Goal: Transaction & Acquisition: Purchase product/service

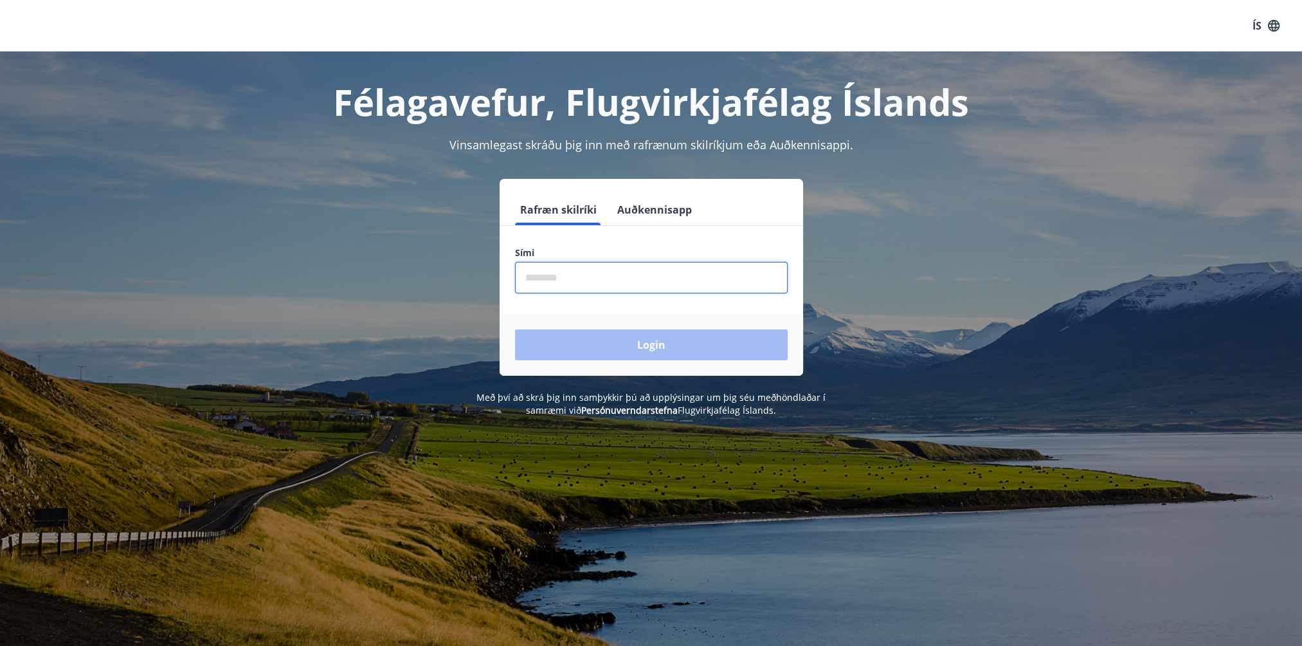
click at [602, 275] on input "phone" at bounding box center [651, 278] width 273 height 32
type input "********"
click at [668, 350] on button "Login" at bounding box center [651, 344] width 273 height 31
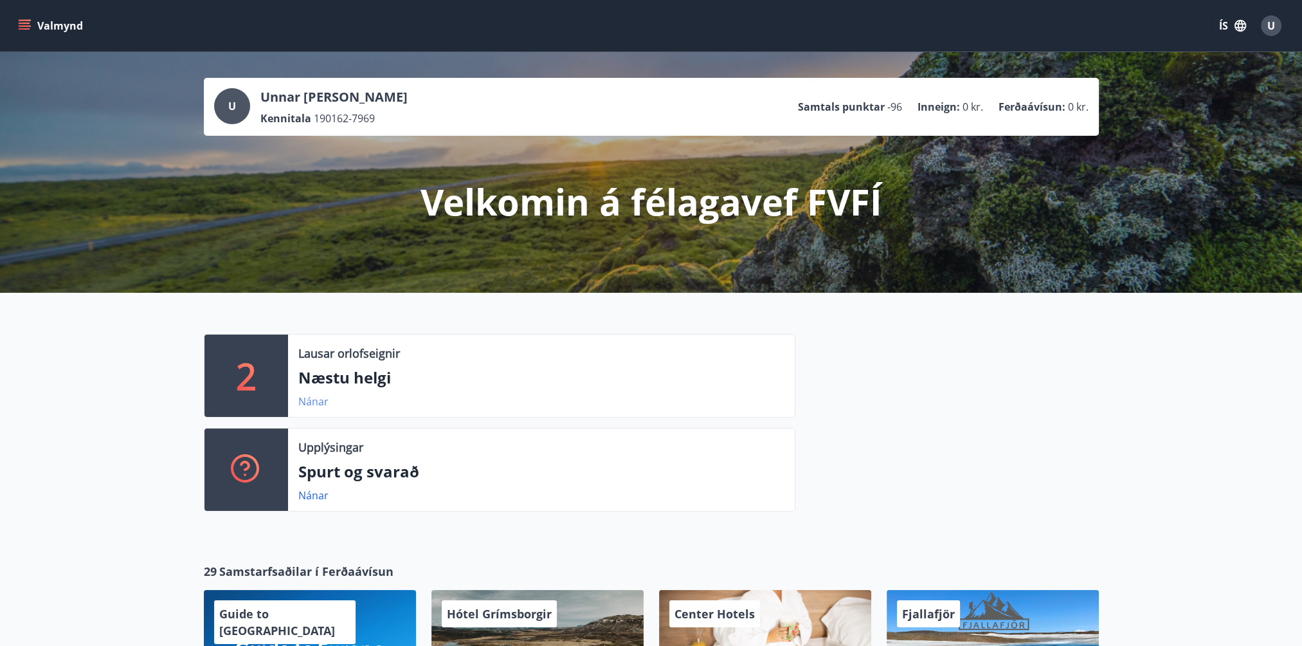
click at [314, 402] on link "Nánar" at bounding box center [313, 401] width 30 height 14
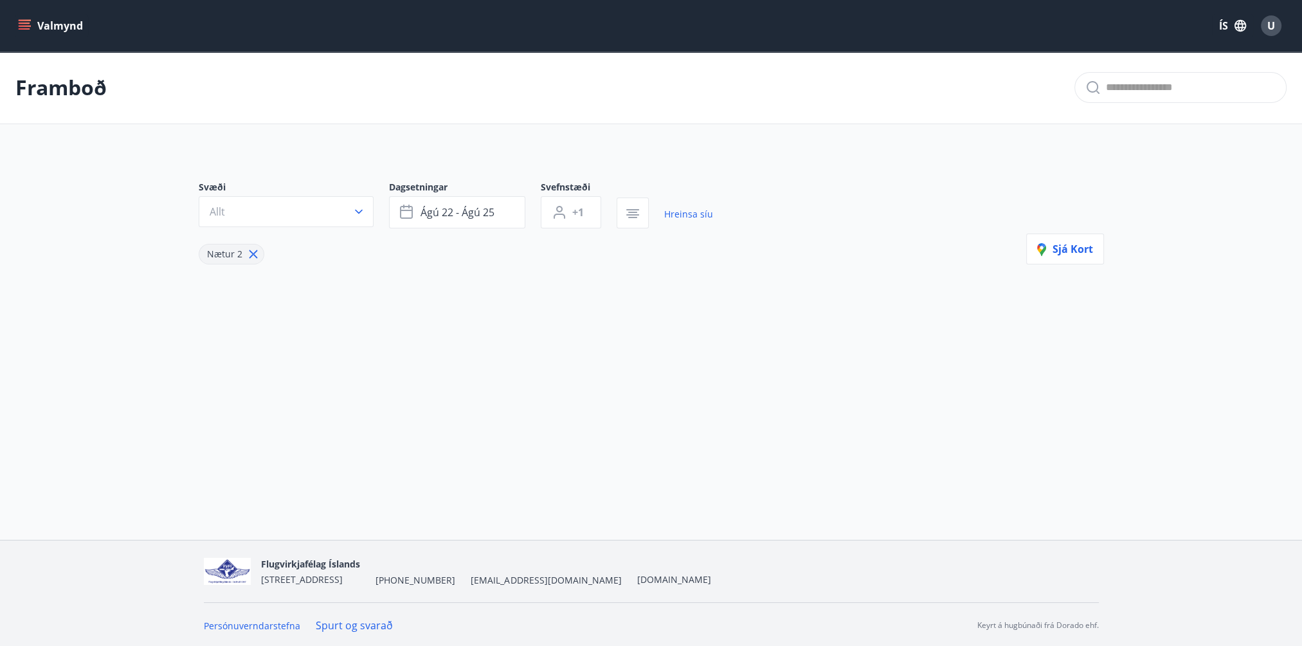
type input "*"
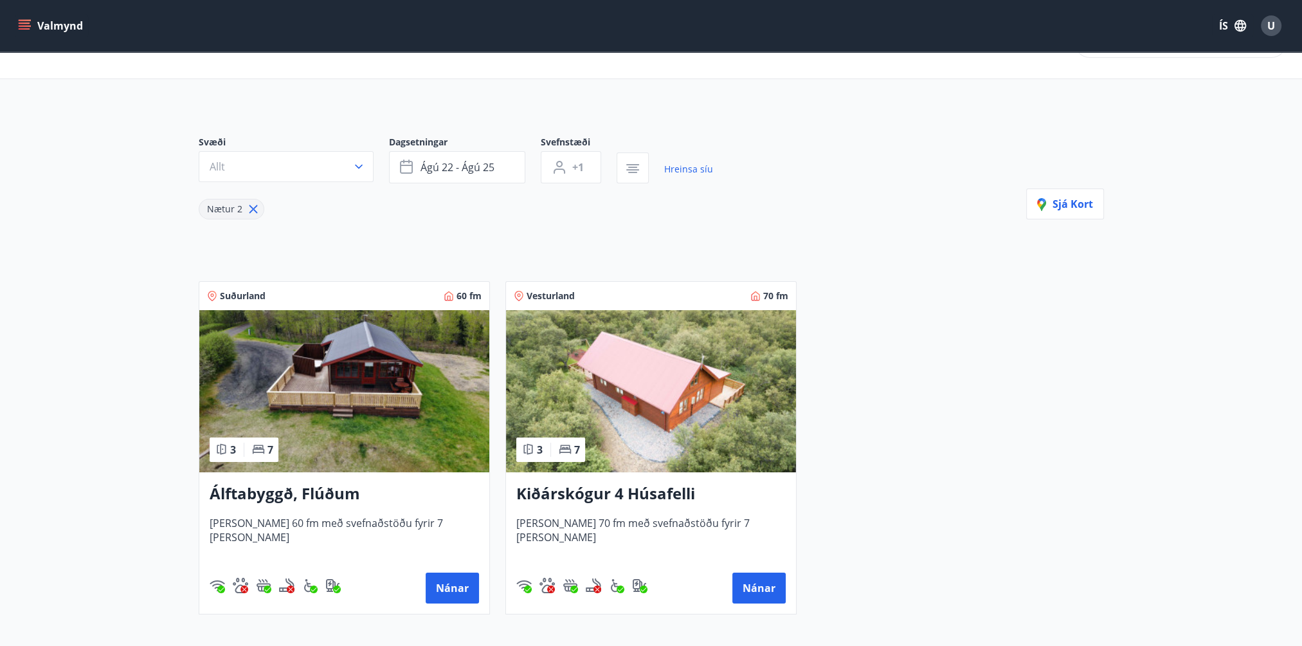
scroll to position [64, 0]
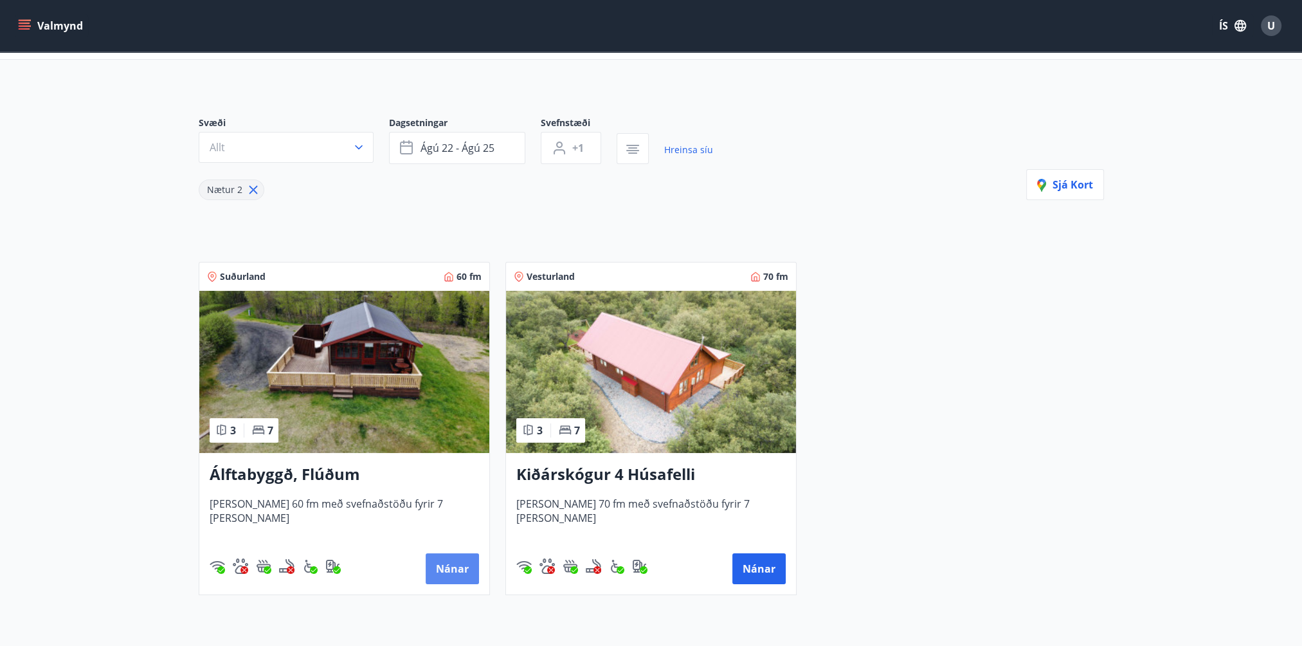
click at [457, 563] on button "Nánar" at bounding box center [452, 568] width 53 height 31
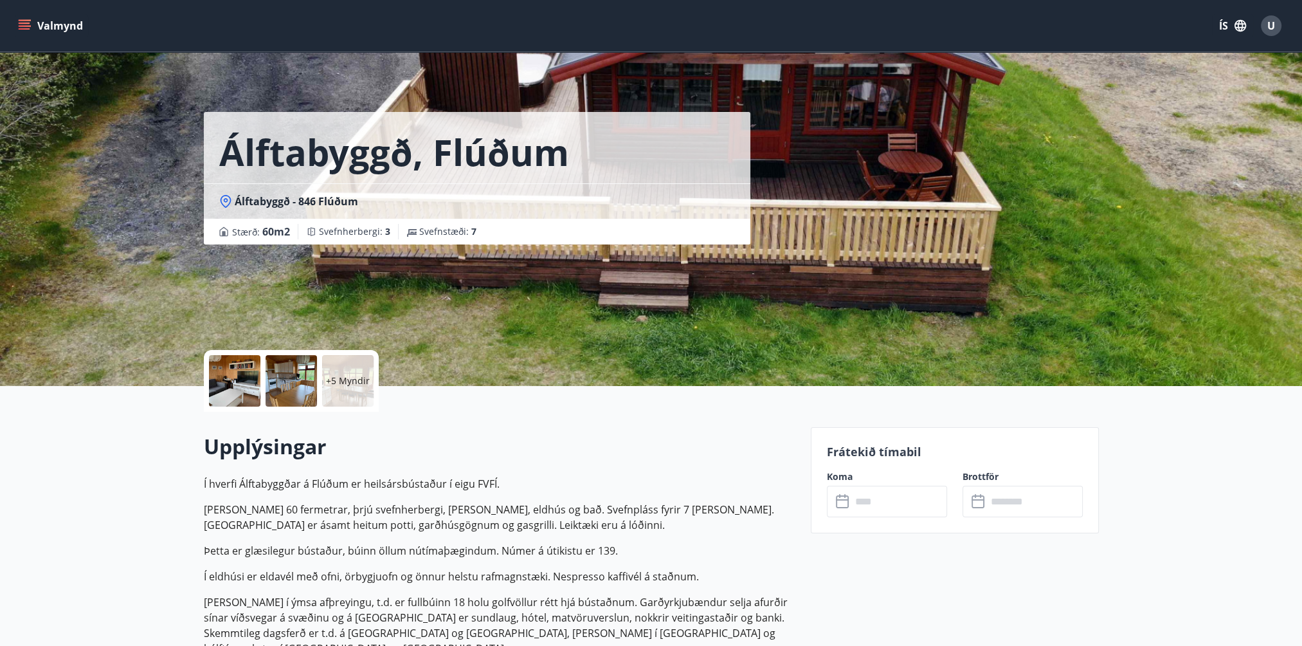
click at [903, 504] on input "text" at bounding box center [899, 502] width 96 height 32
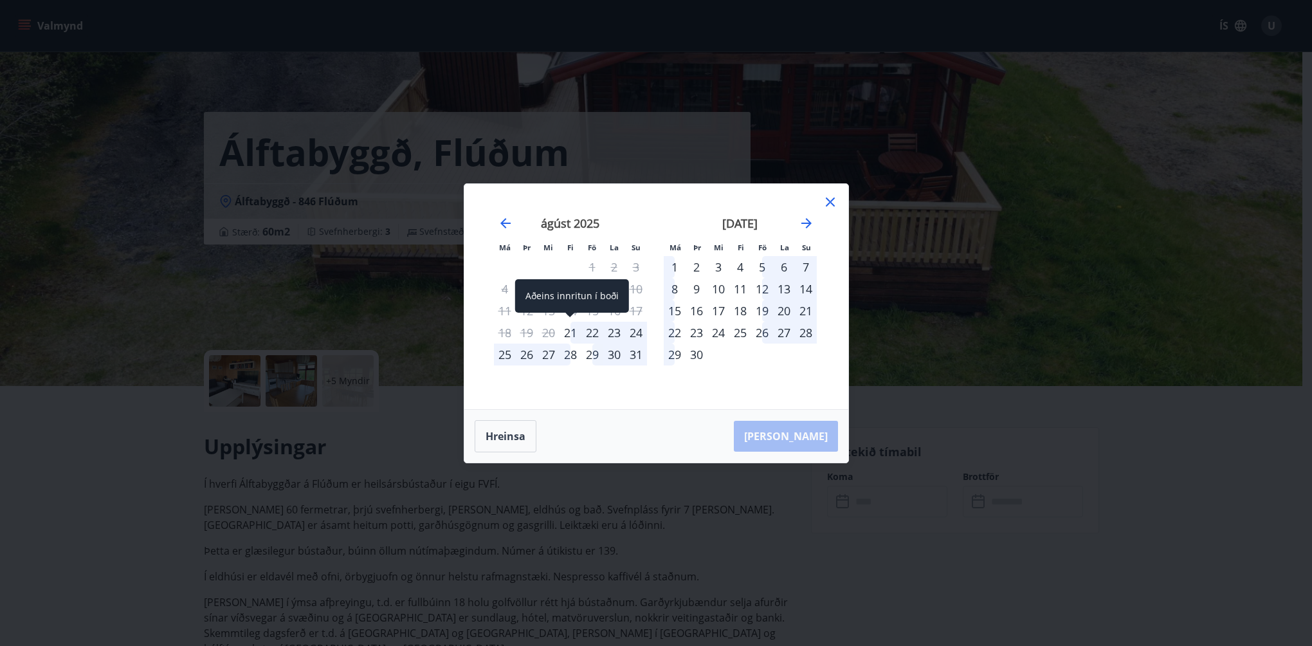
click at [571, 332] on div "21" at bounding box center [570, 333] width 22 height 22
click at [573, 351] on div "28" at bounding box center [570, 354] width 22 height 22
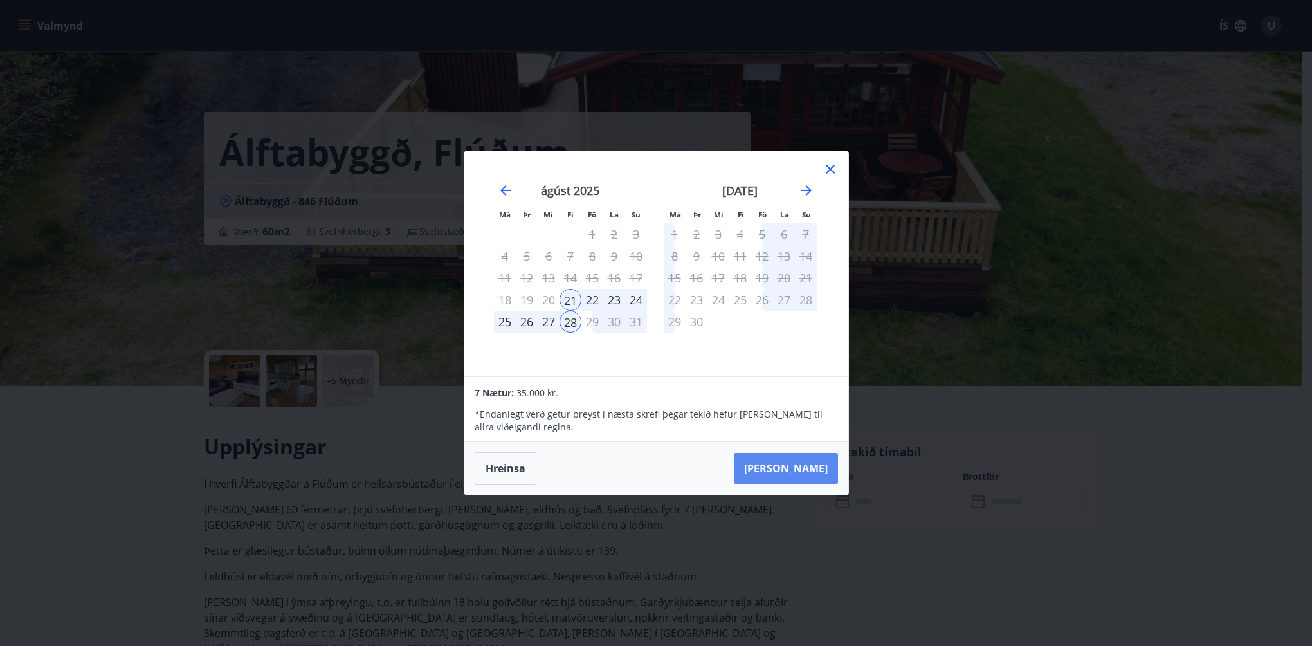
click at [799, 465] on button "Taka Frá" at bounding box center [786, 468] width 104 height 31
click at [1032, 476] on div "Má Þr Mi Fi Fö La Su Má Þr Mi Fi Fö La Su júlí 2025 1 2 3 4 5 6 7 8 9 10 11 12 …" at bounding box center [656, 323] width 1312 height 646
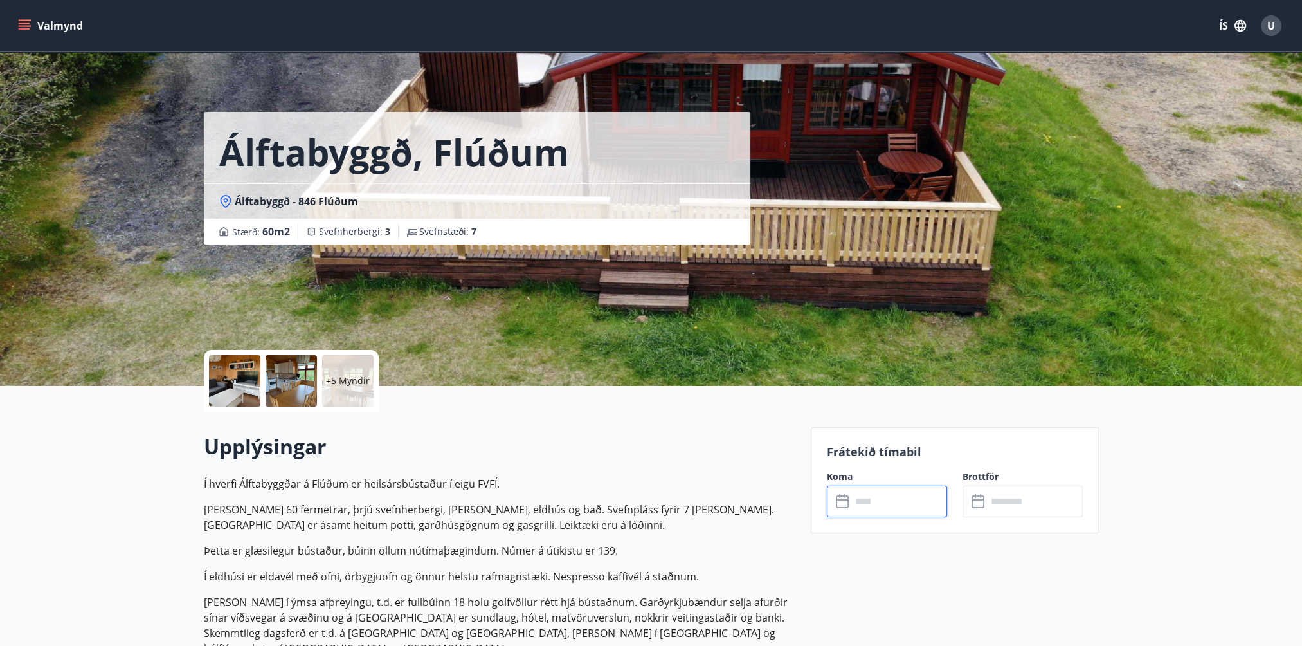
click at [29, 23] on icon "menu" at bounding box center [25, 23] width 12 height 1
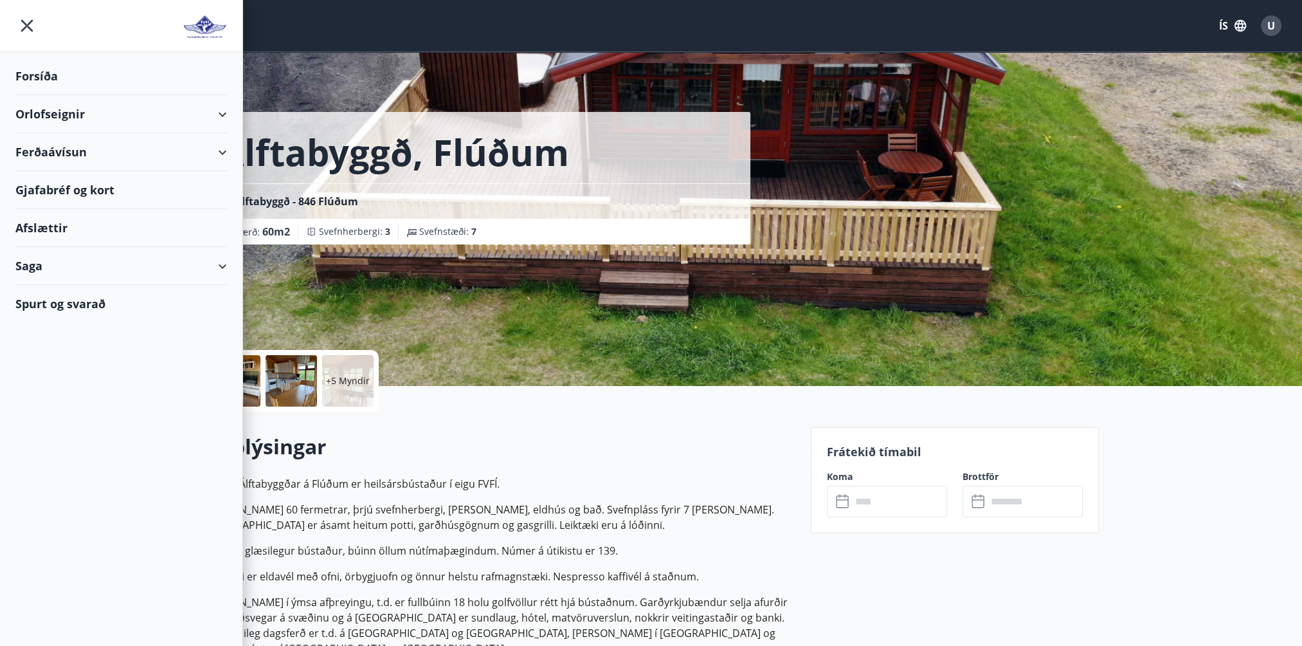
click at [71, 150] on div "Ferðaávísun" at bounding box center [121, 152] width 212 height 38
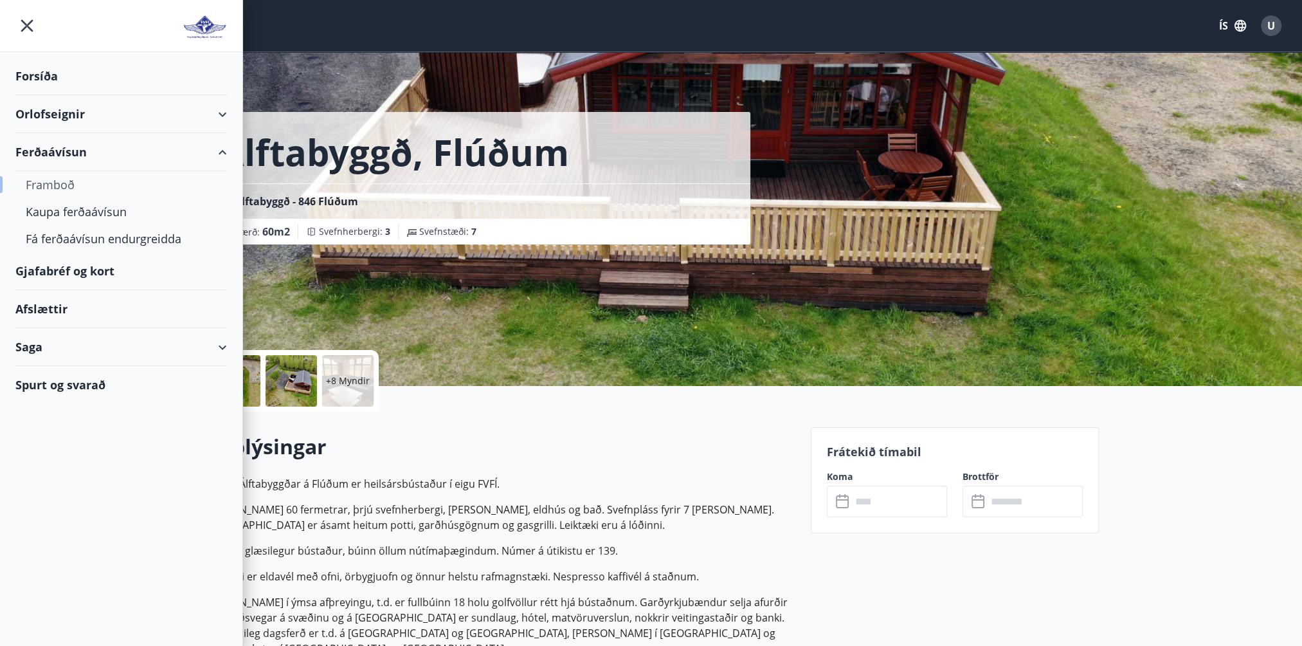
click at [67, 180] on div "Framboð" at bounding box center [121, 184] width 191 height 27
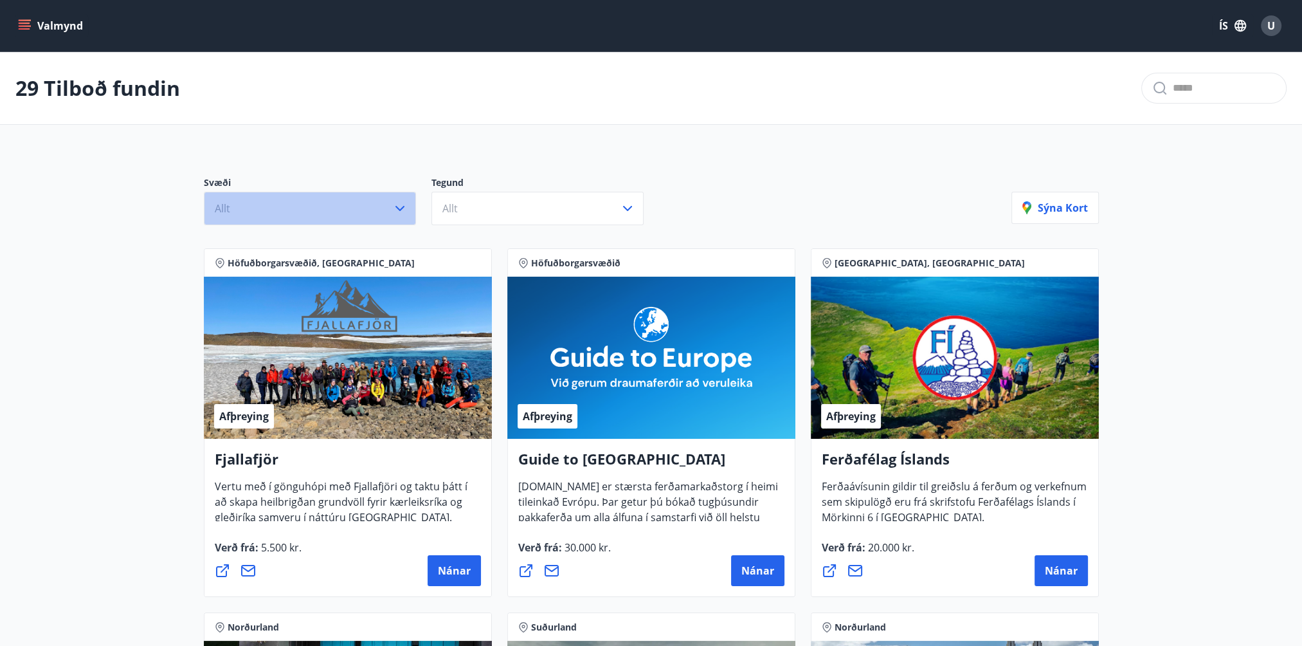
click at [397, 208] on icon "button" at bounding box center [400, 208] width 9 height 5
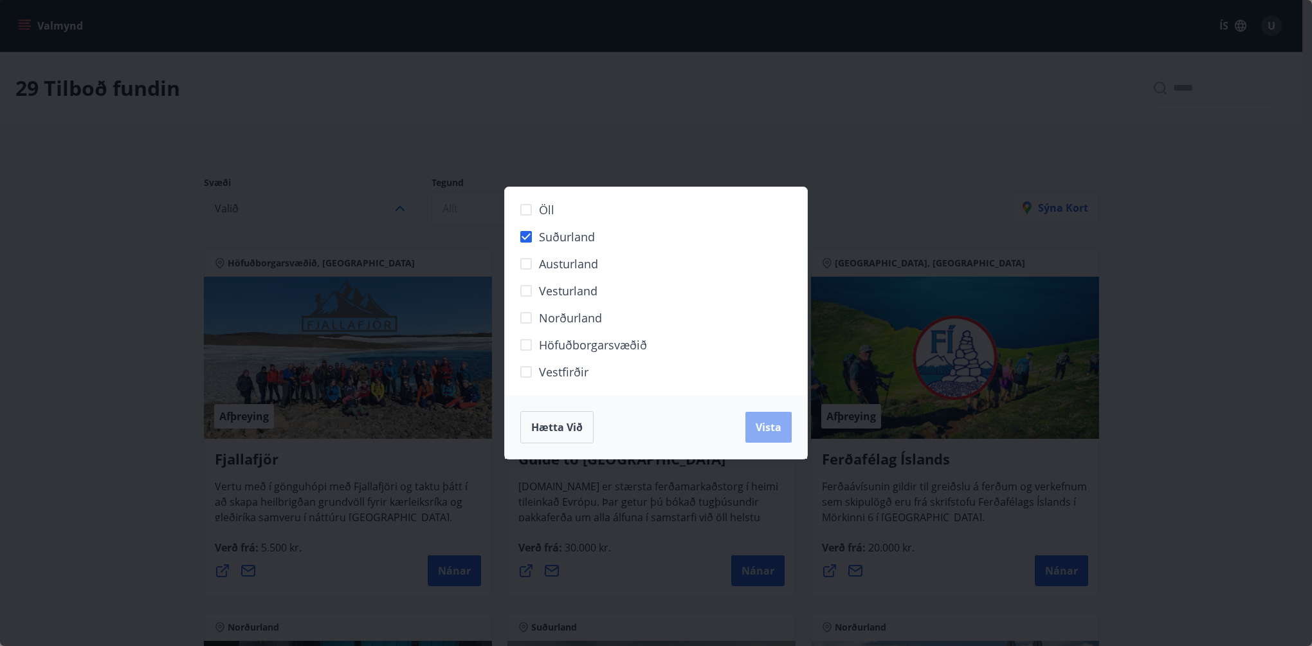
click at [767, 426] on span "Vista" at bounding box center [769, 427] width 26 height 14
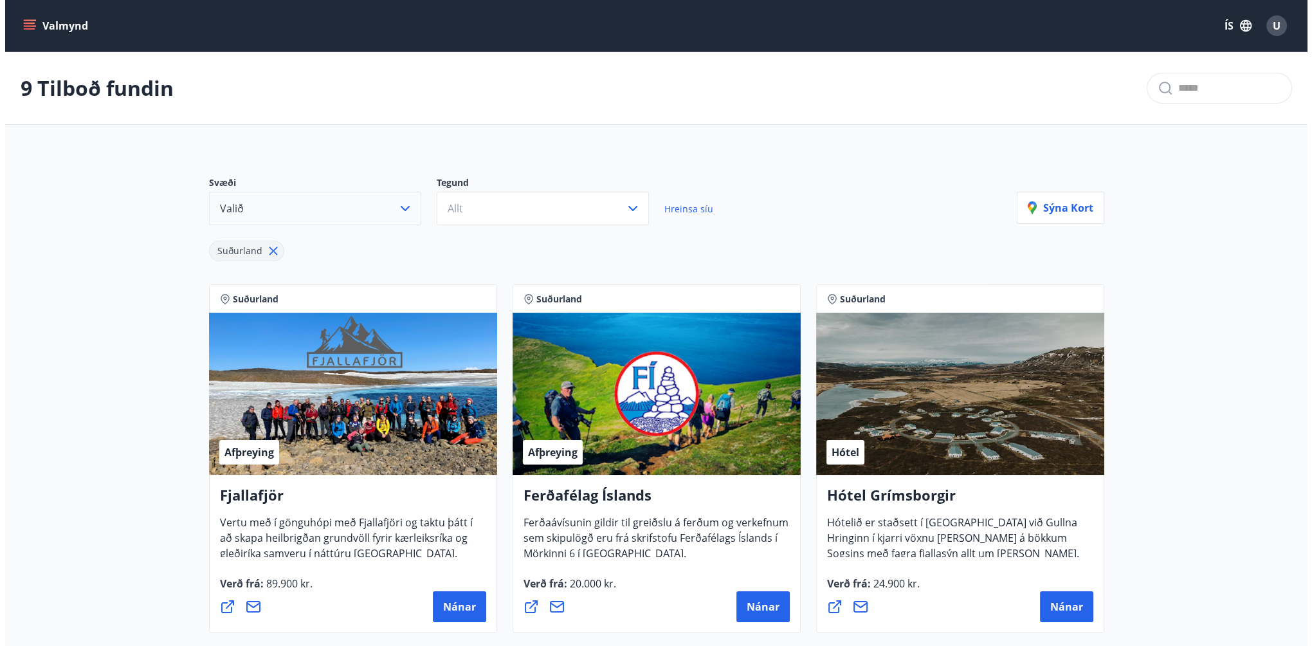
scroll to position [129, 0]
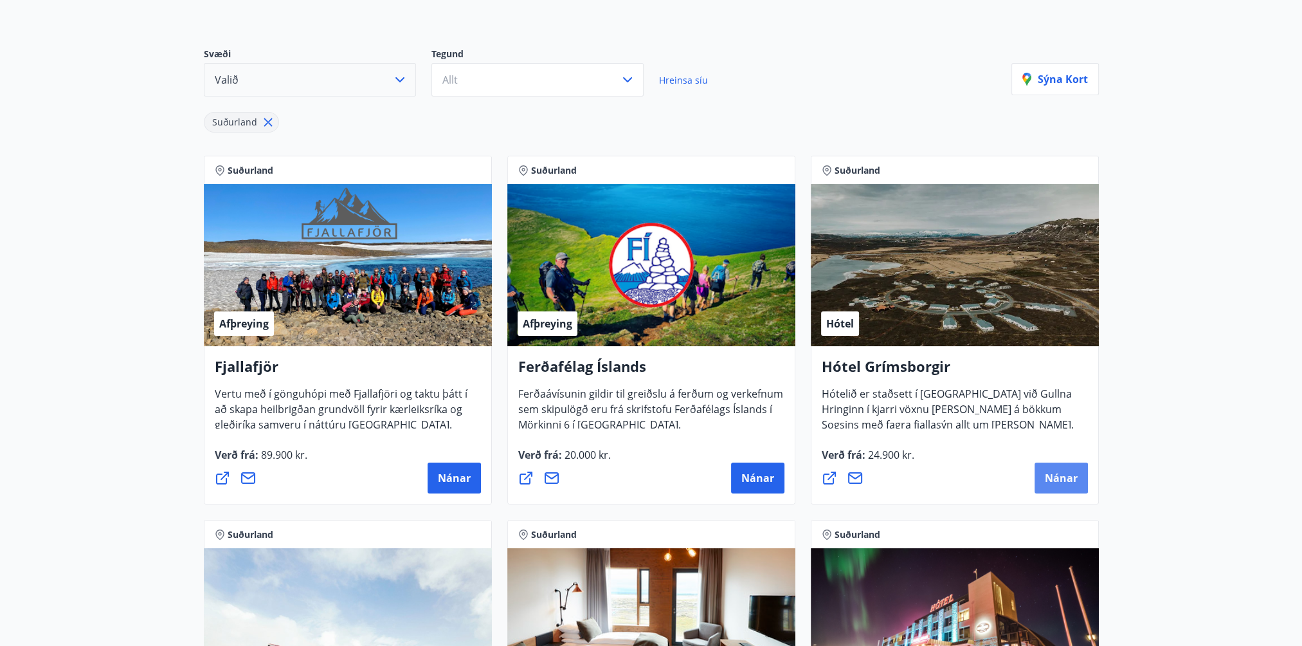
click at [1061, 476] on span "Nánar" at bounding box center [1061, 478] width 33 height 14
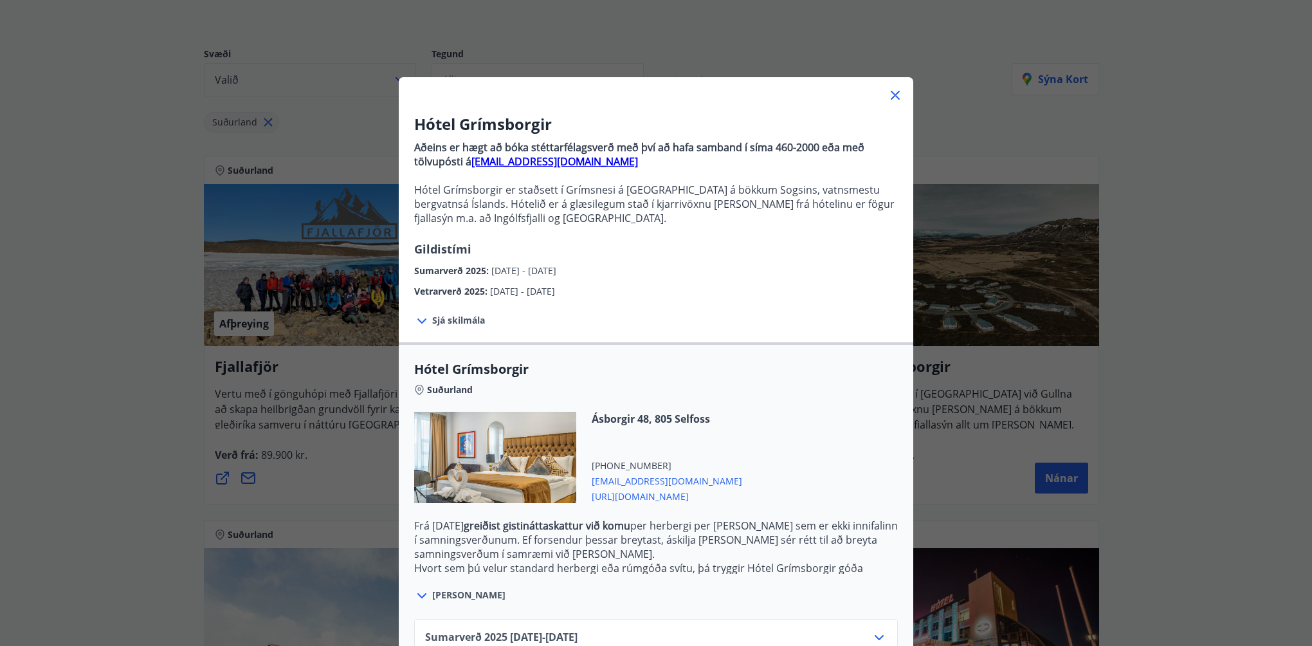
scroll to position [87, 0]
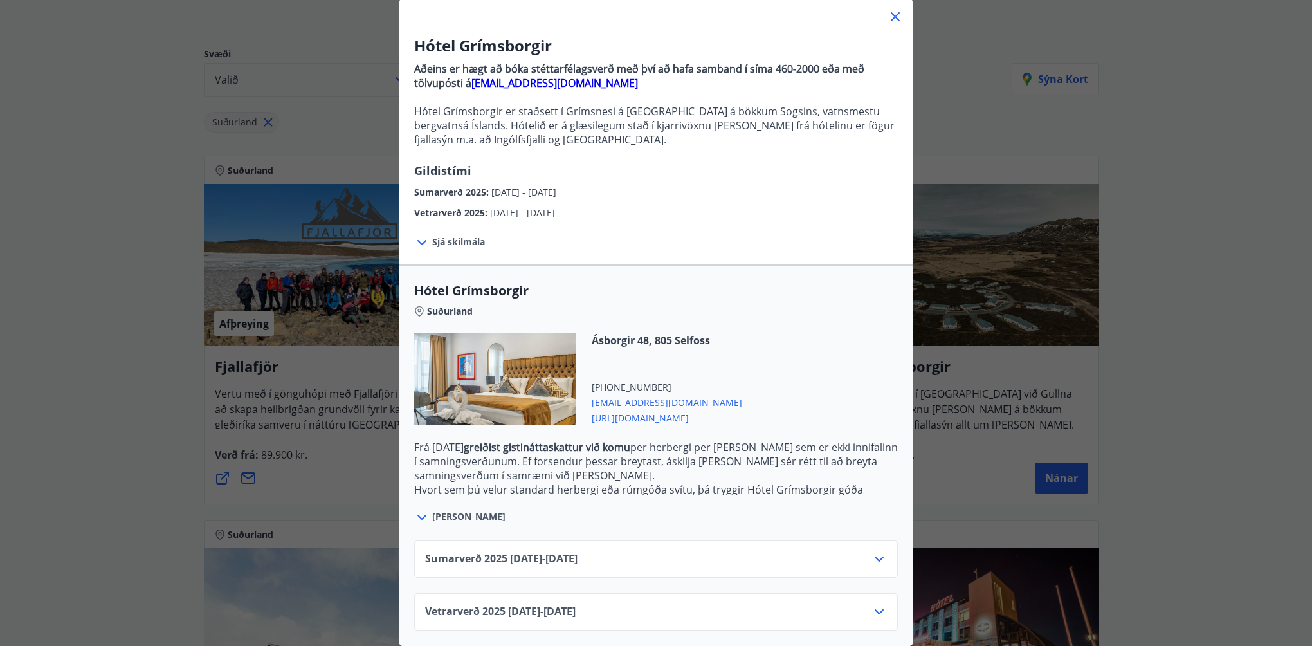
click at [871, 551] on icon at bounding box center [878, 558] width 15 height 15
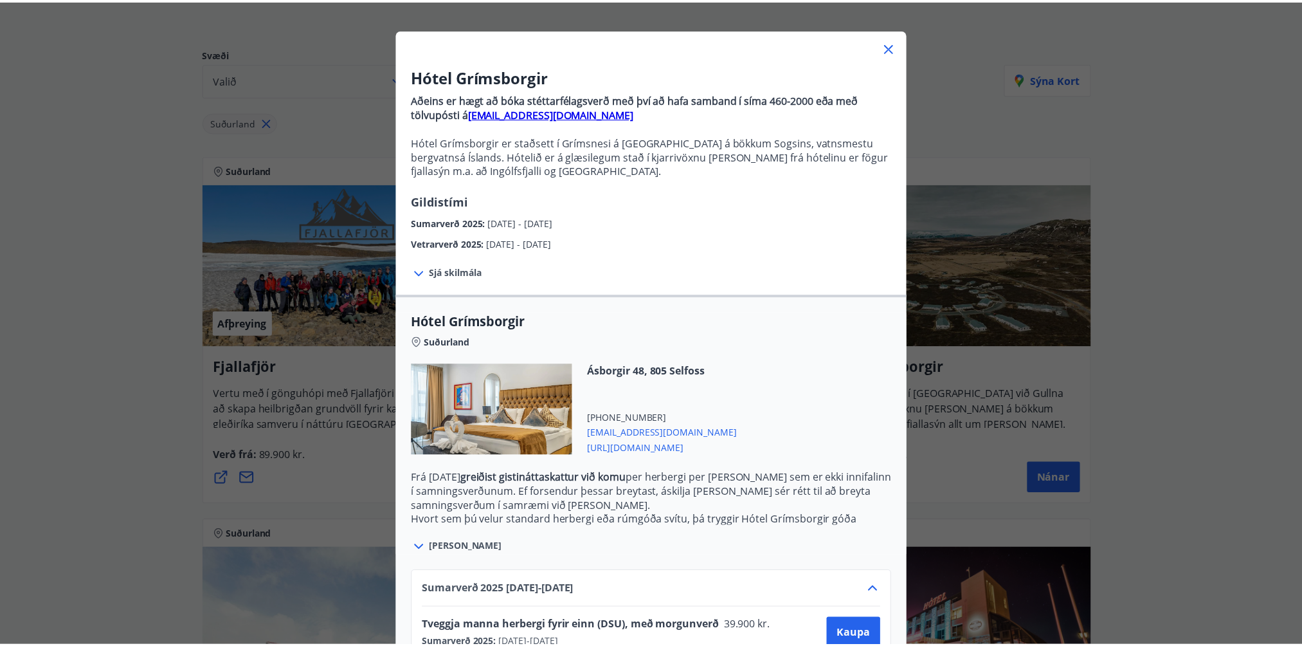
scroll to position [0, 0]
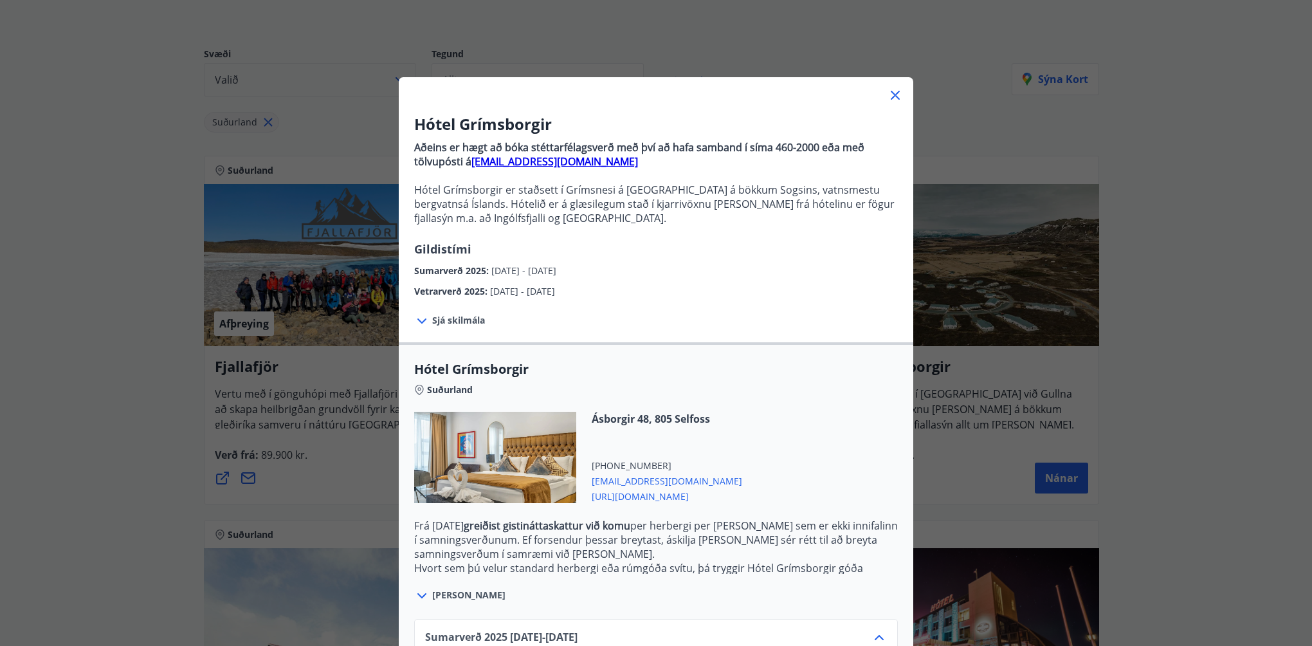
click at [891, 94] on icon at bounding box center [895, 95] width 9 height 9
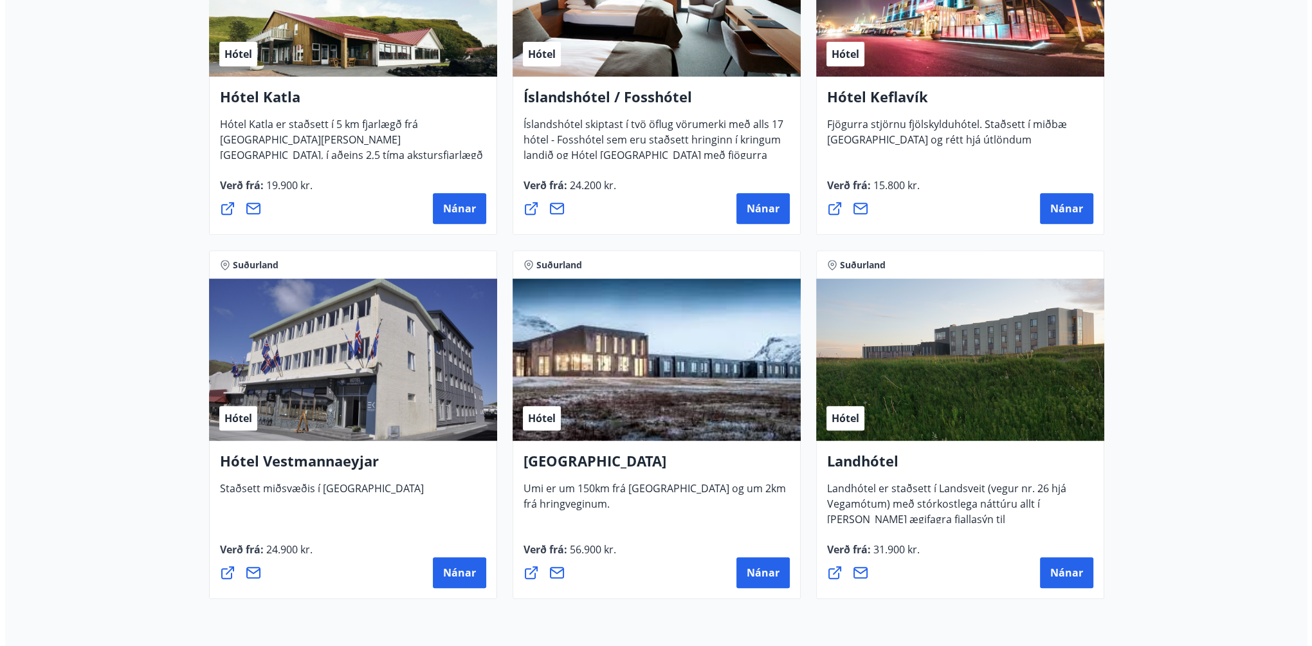
scroll to position [753, 0]
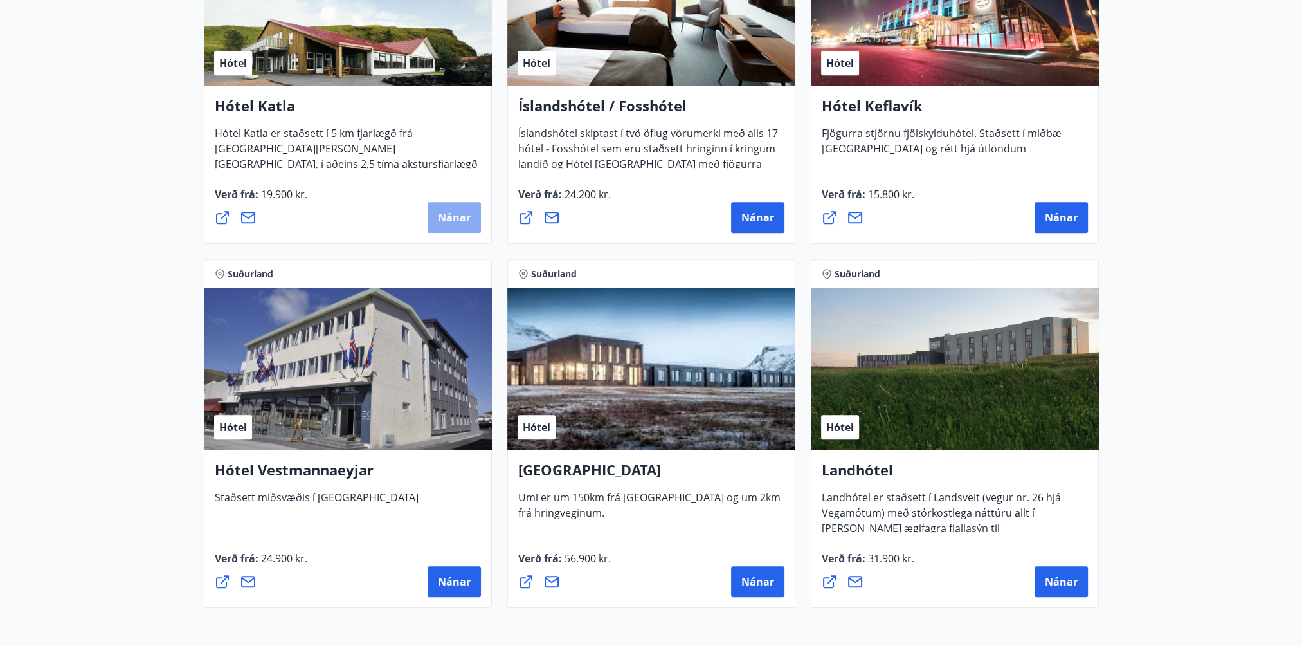
click at [458, 214] on span "Nánar" at bounding box center [454, 217] width 33 height 14
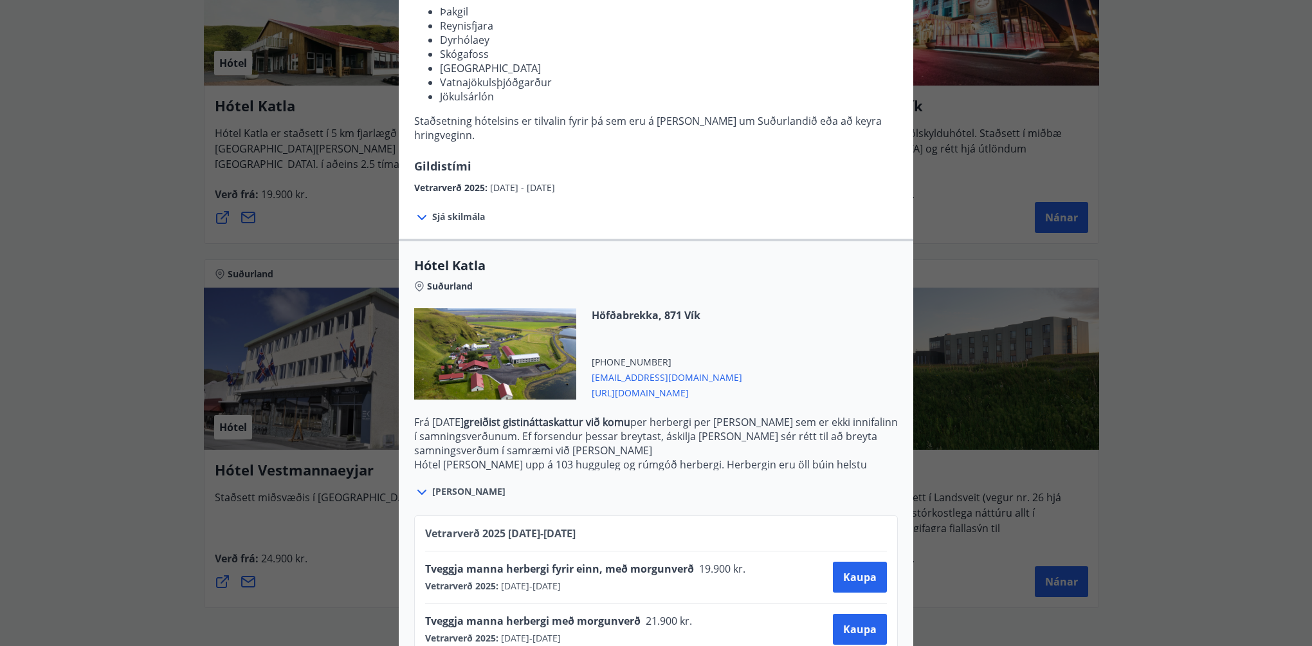
scroll to position [237, 0]
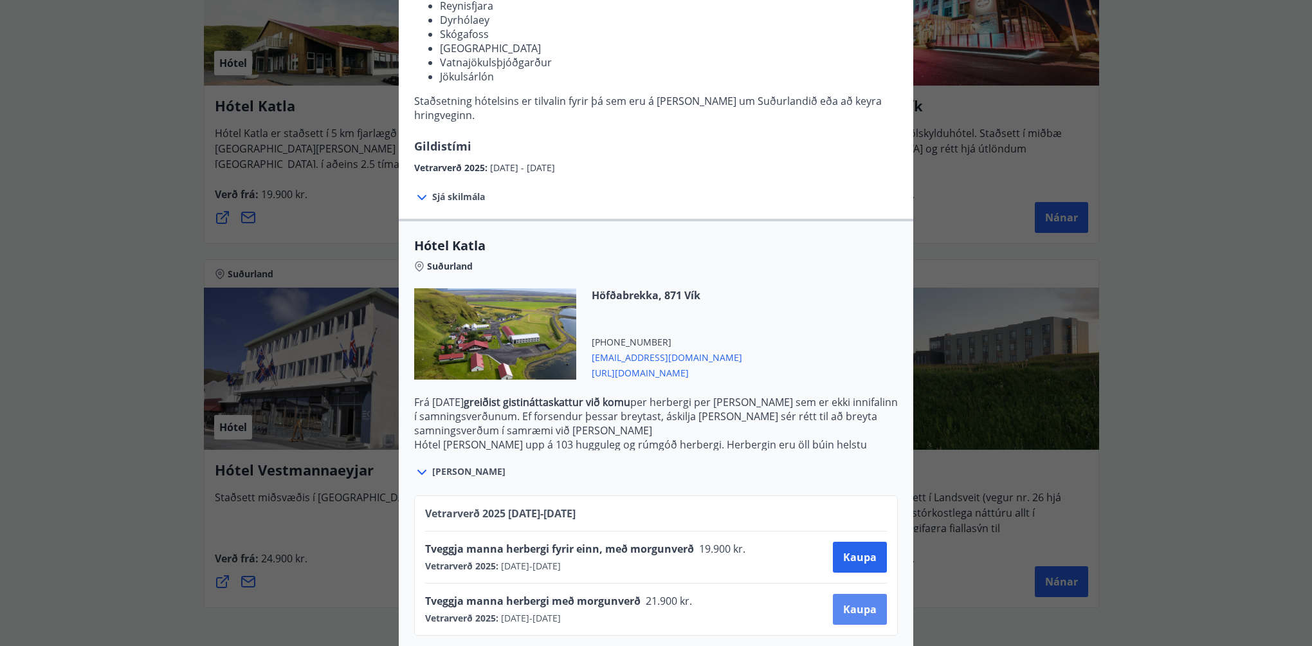
click at [859, 601] on button "Kaupa" at bounding box center [860, 609] width 54 height 31
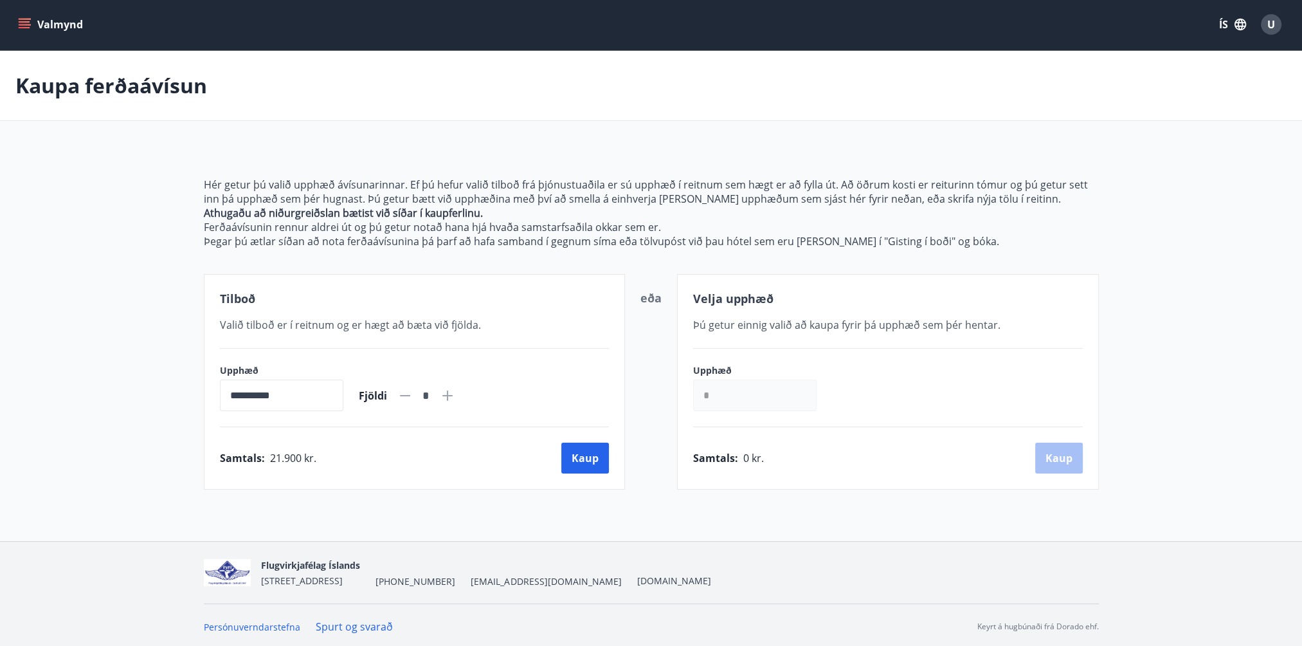
scroll to position [3, 0]
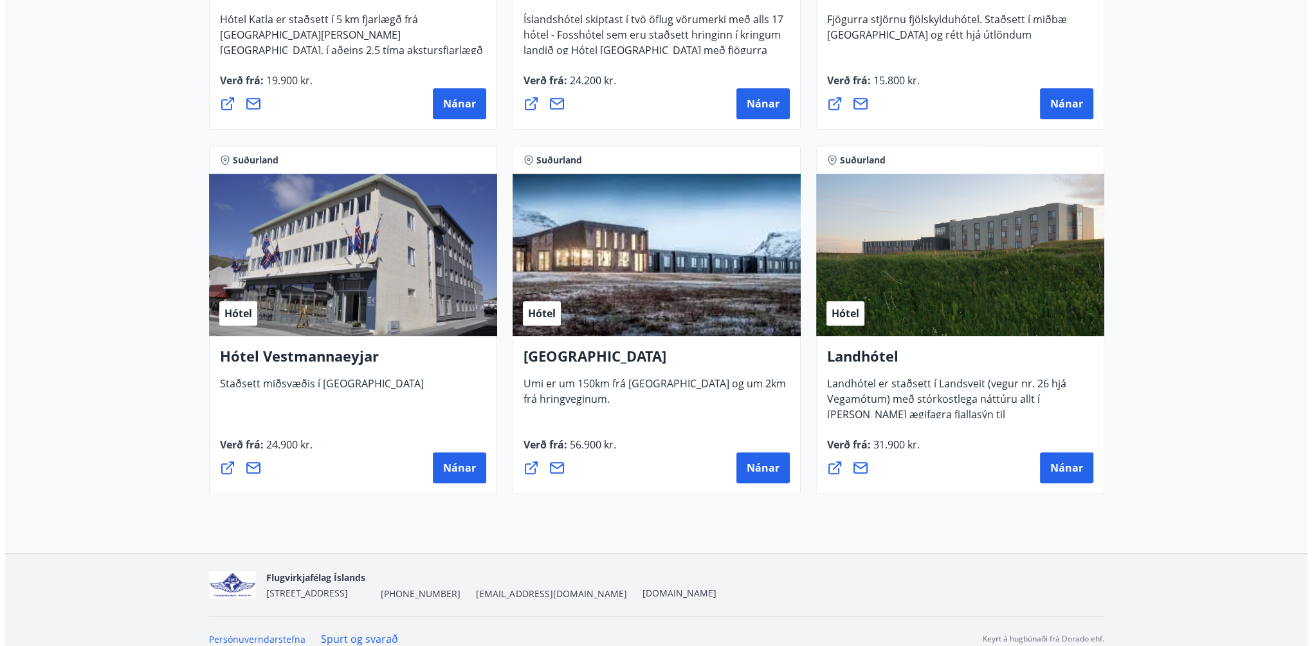
scroll to position [882, 0]
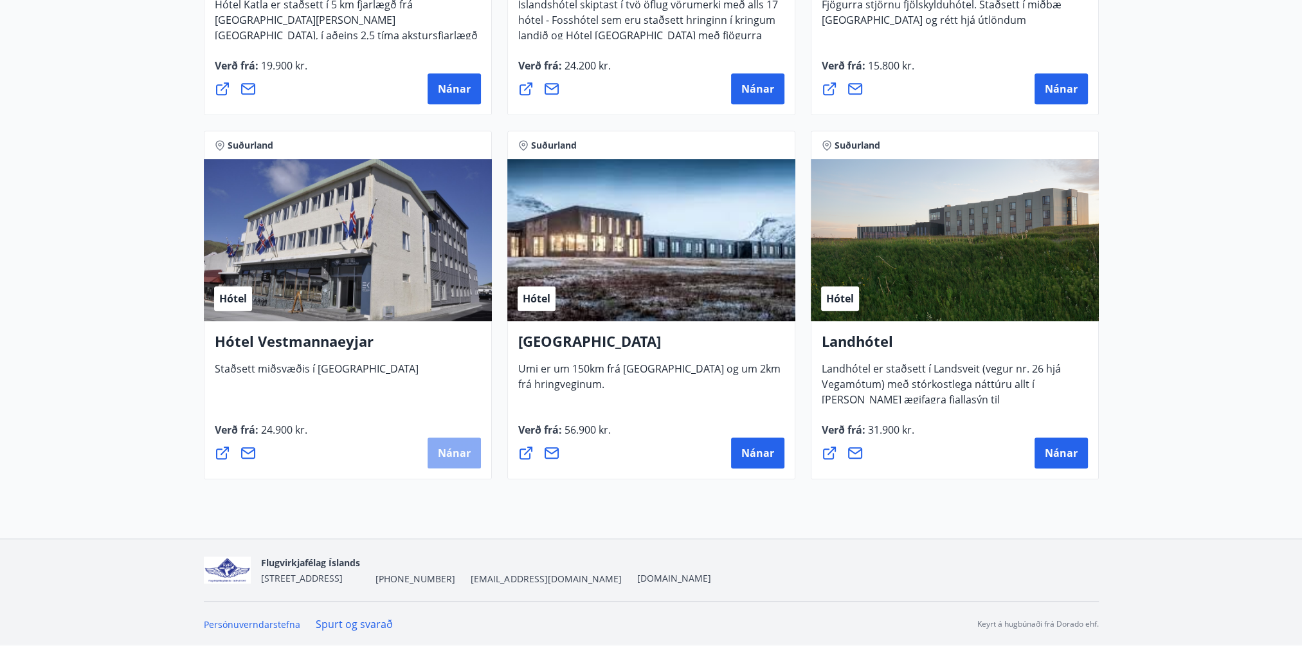
click at [449, 446] on span "Nánar" at bounding box center [454, 453] width 33 height 14
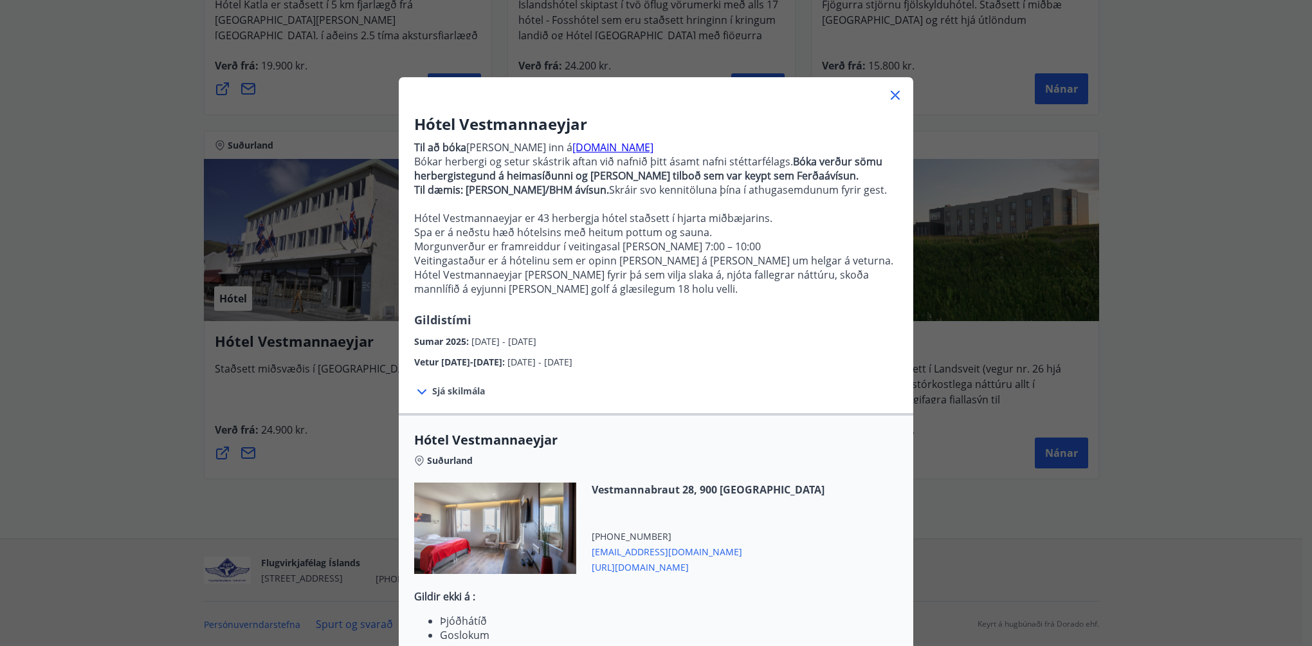
scroll to position [129, 0]
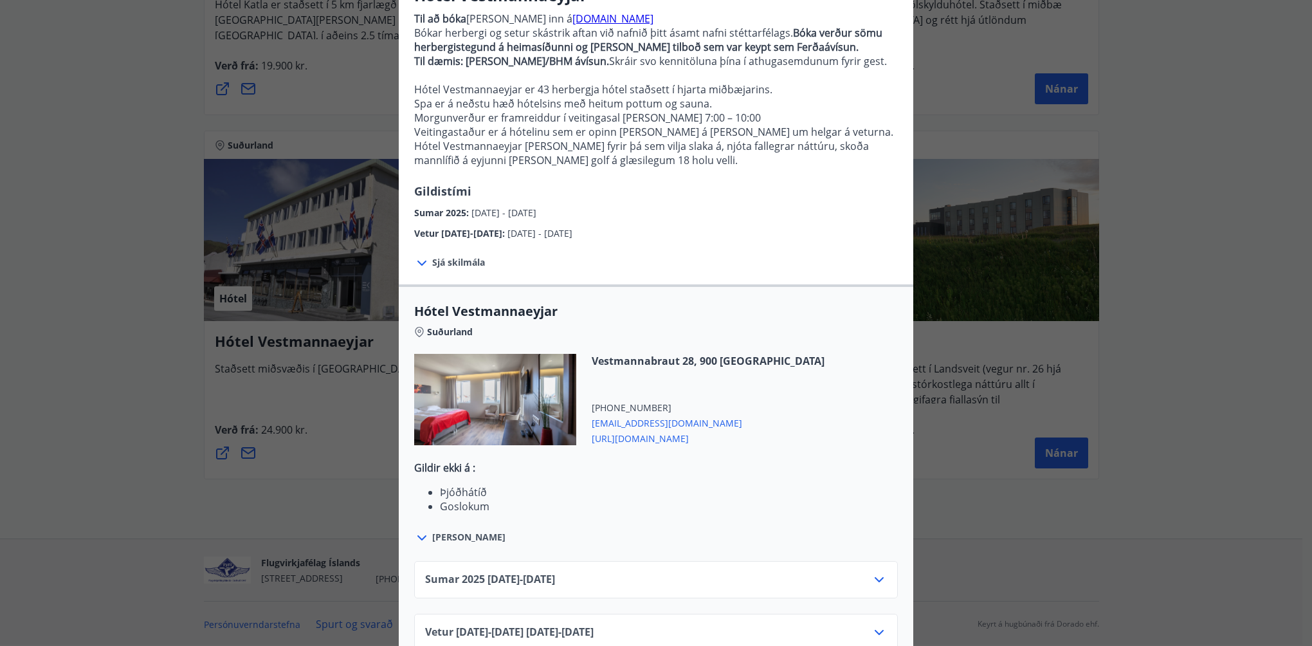
click at [414, 261] on icon at bounding box center [421, 262] width 15 height 15
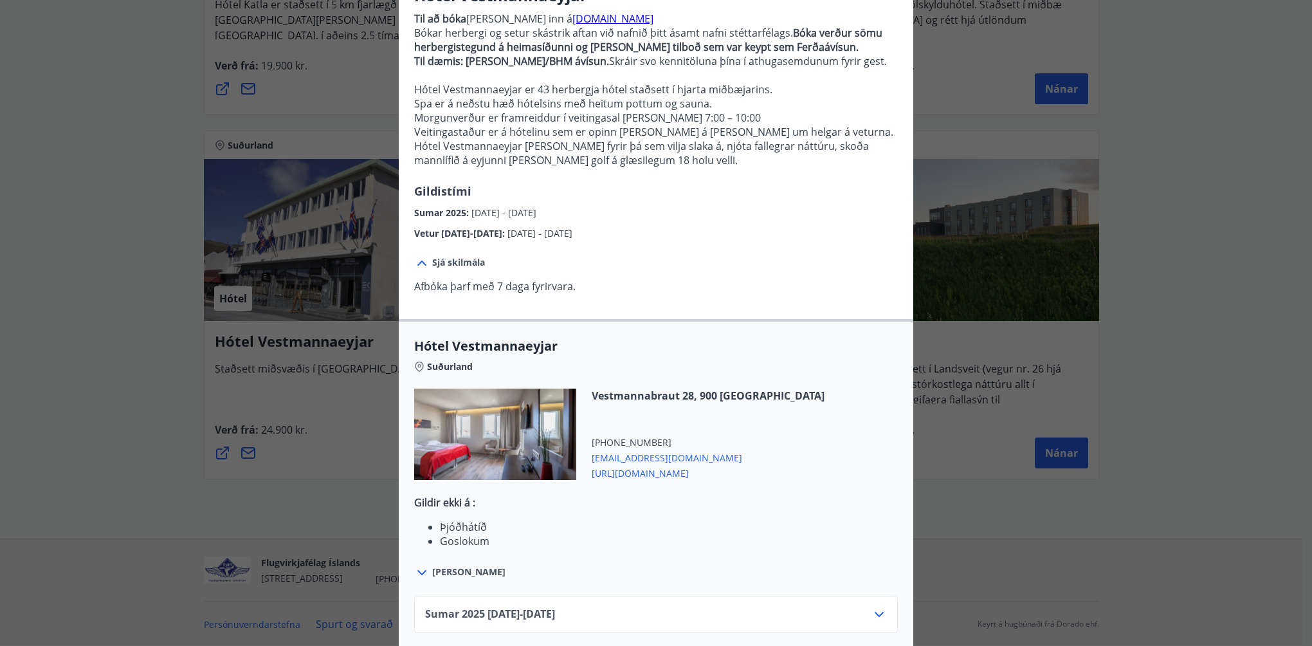
scroll to position [193, 0]
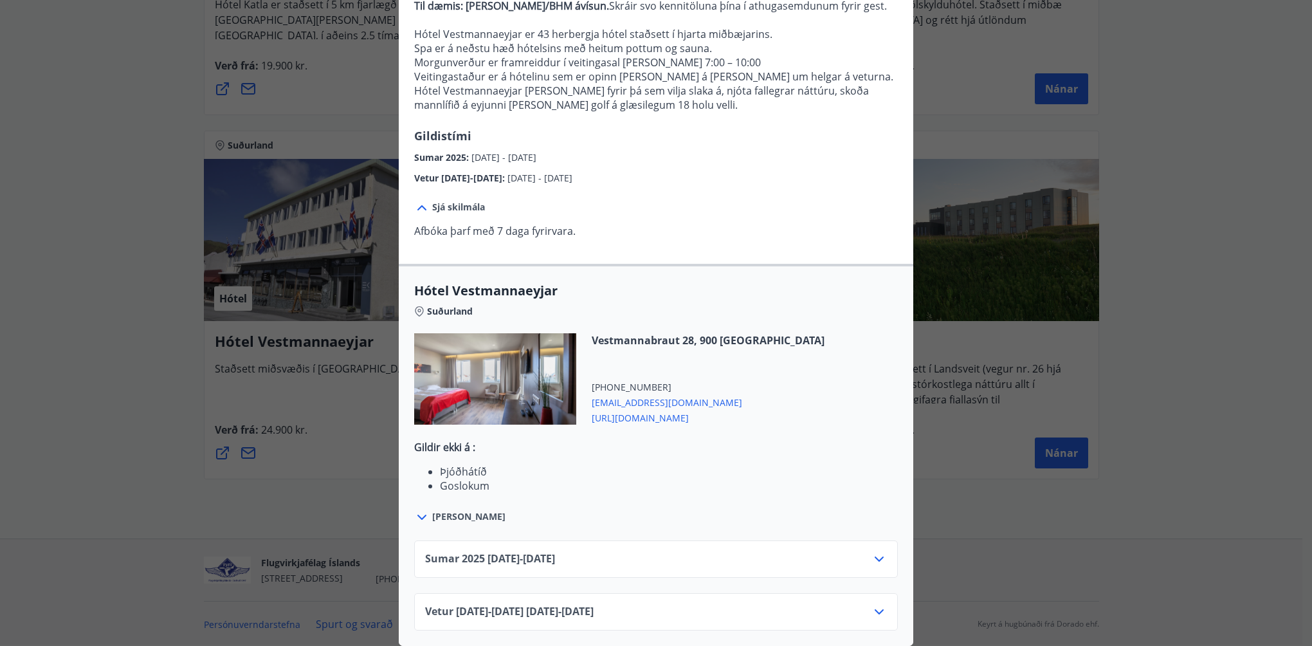
click at [875, 551] on icon at bounding box center [878, 558] width 15 height 15
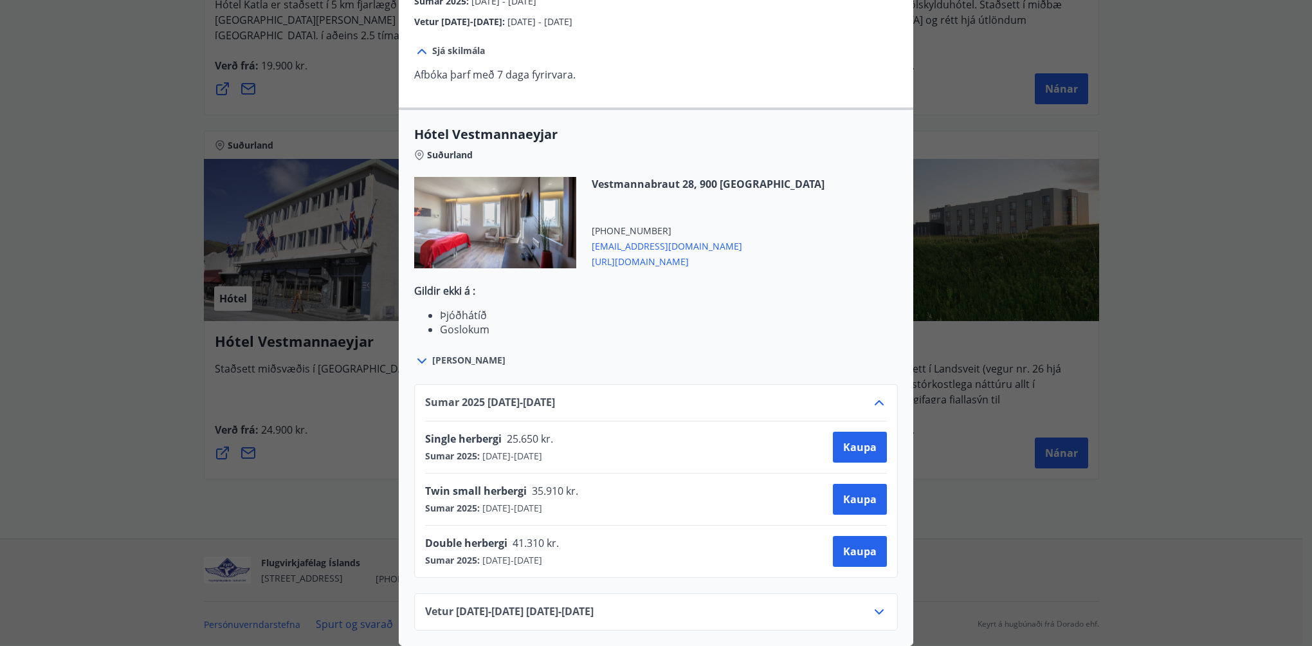
scroll to position [349, 0]
click at [862, 492] on span "Kaupa" at bounding box center [859, 499] width 33 height 14
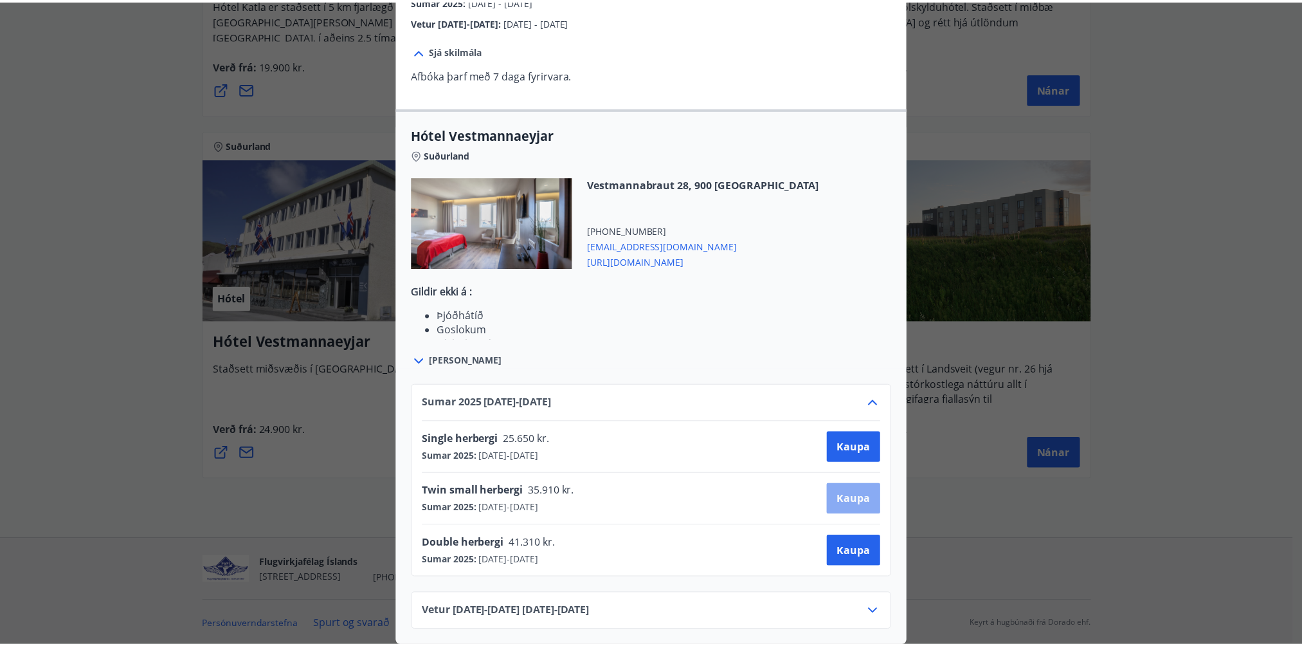
scroll to position [1, 0]
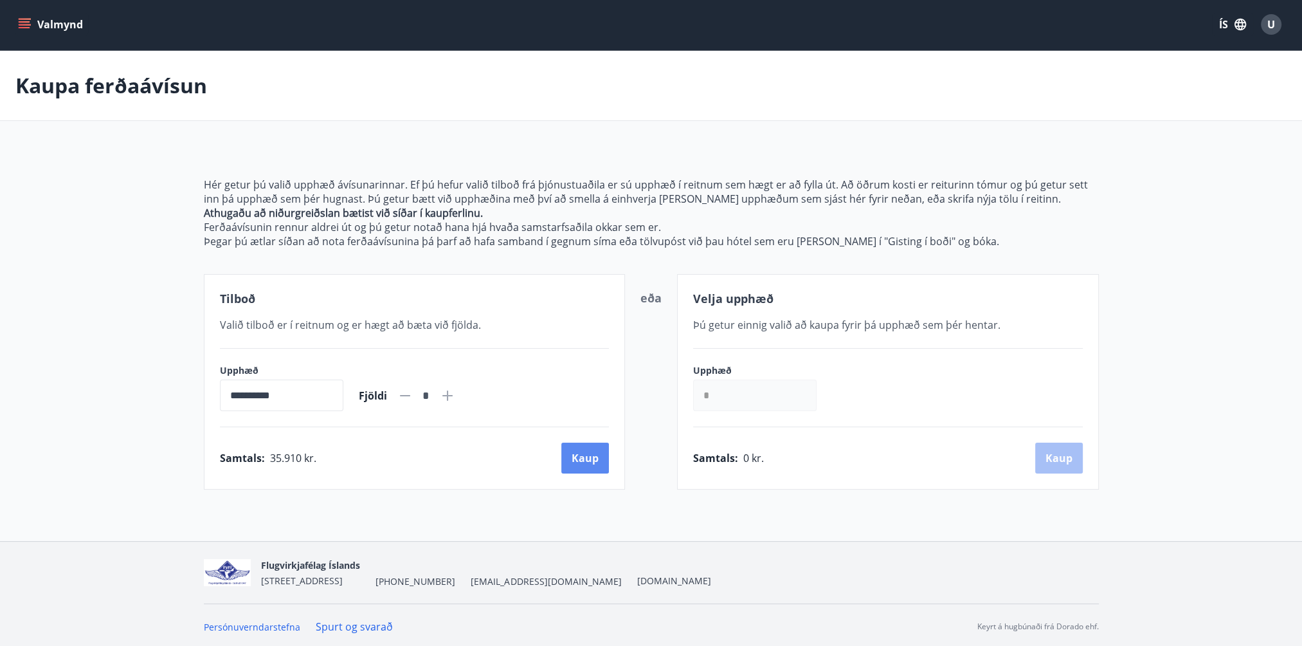
click at [588, 455] on button "Kaup" at bounding box center [585, 457] width 48 height 31
